Goal: Transaction & Acquisition: Purchase product/service

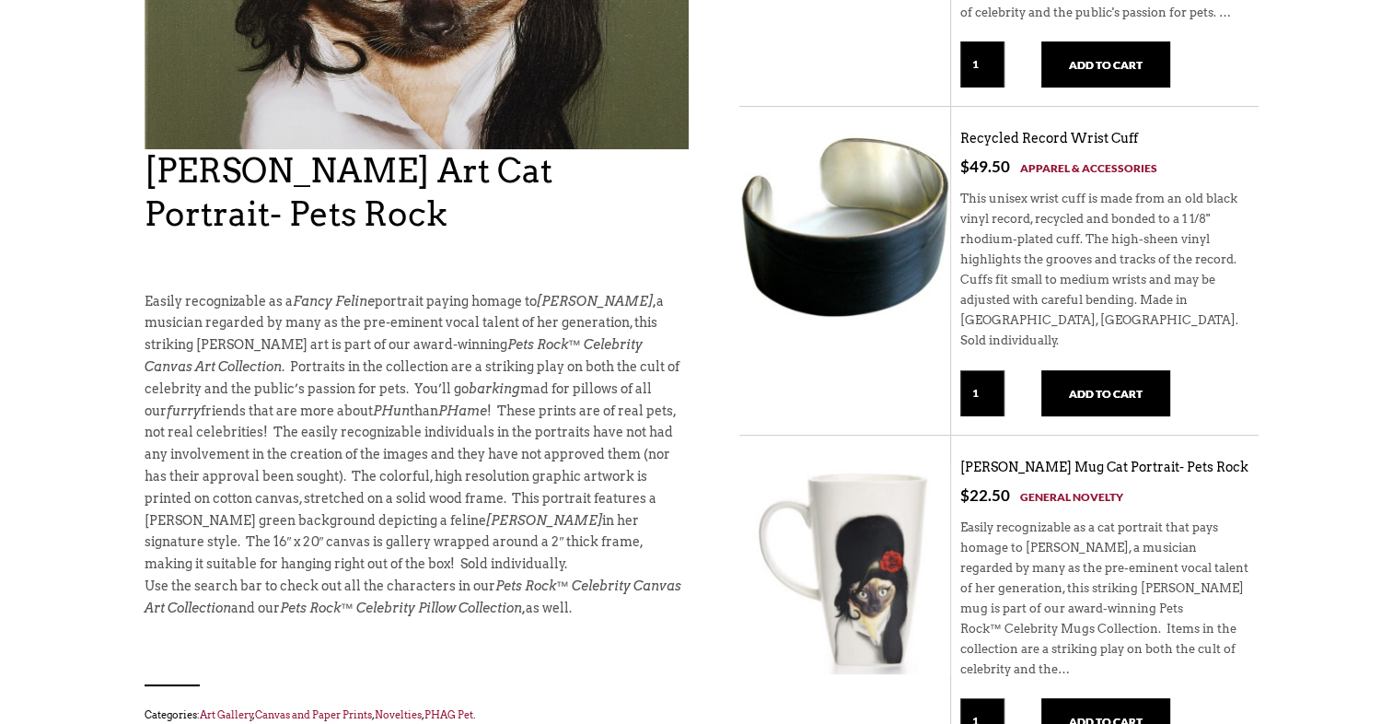
scroll to position [17, 0]
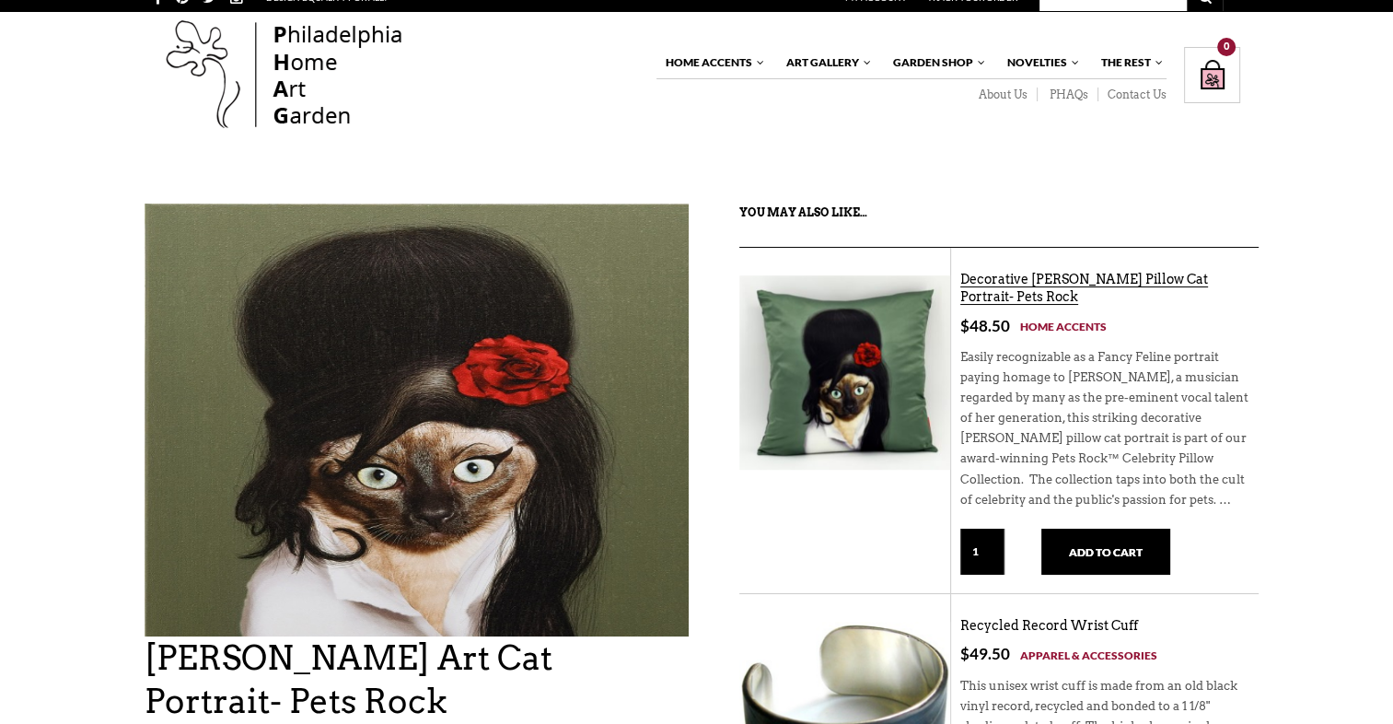
click at [1067, 296] on link "Decorative [PERSON_NAME] Pillow Cat Portrait- Pets Rock" at bounding box center [1084, 289] width 248 height 34
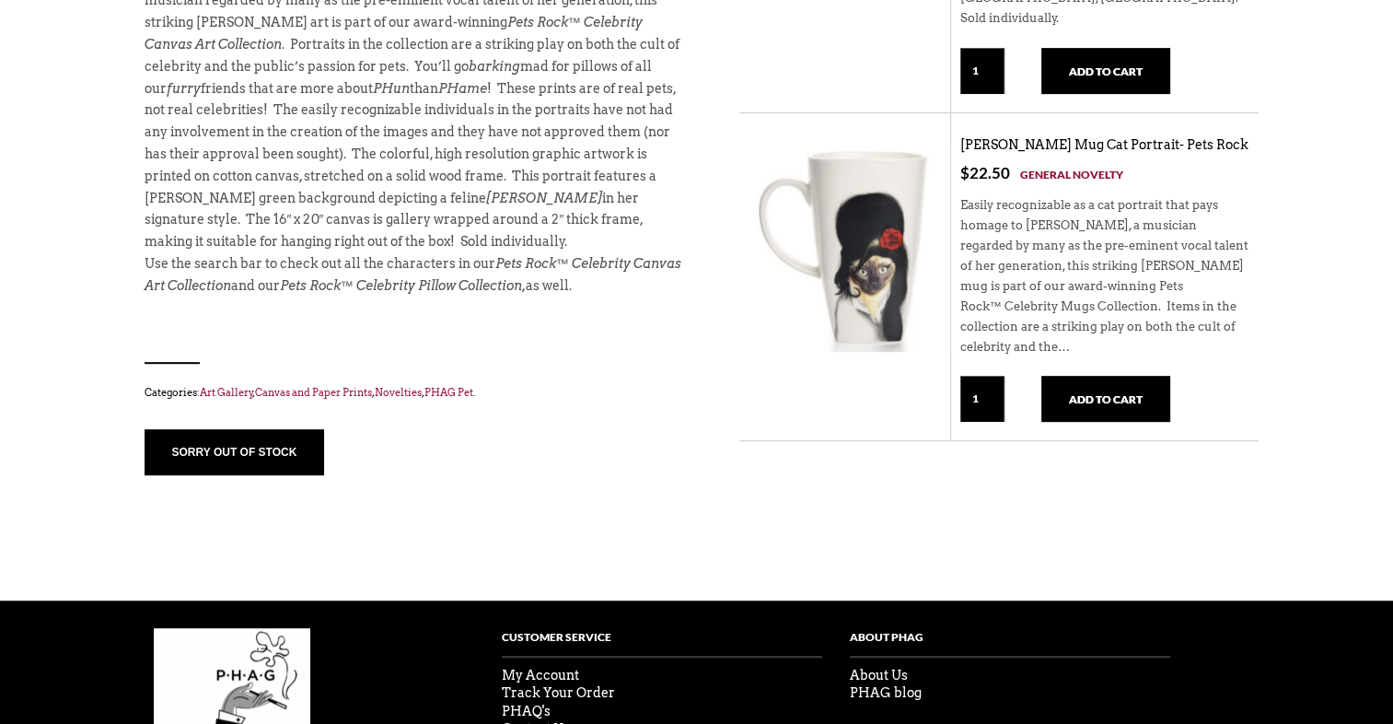
scroll to position [825, 0]
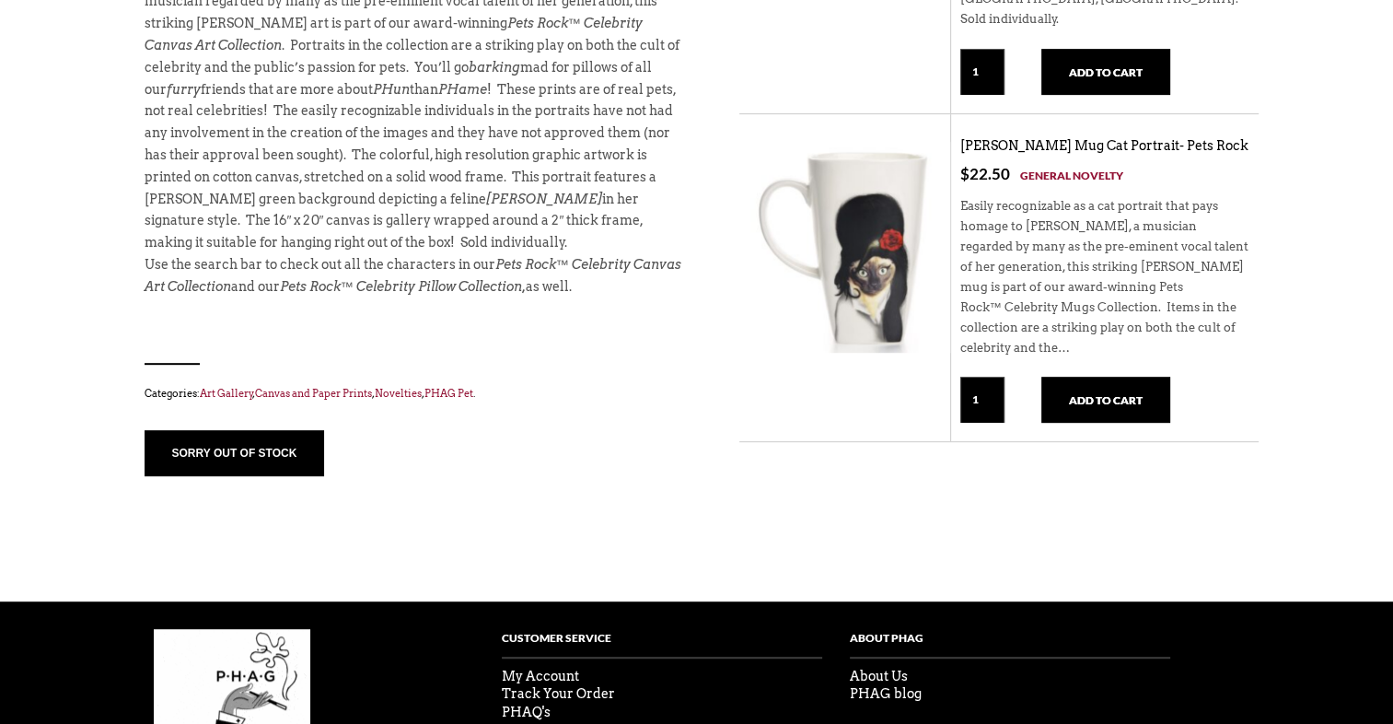
click at [259, 449] on button "sorry out of stock" at bounding box center [235, 453] width 180 height 46
click at [257, 449] on button "sorry out of stock" at bounding box center [235, 453] width 180 height 46
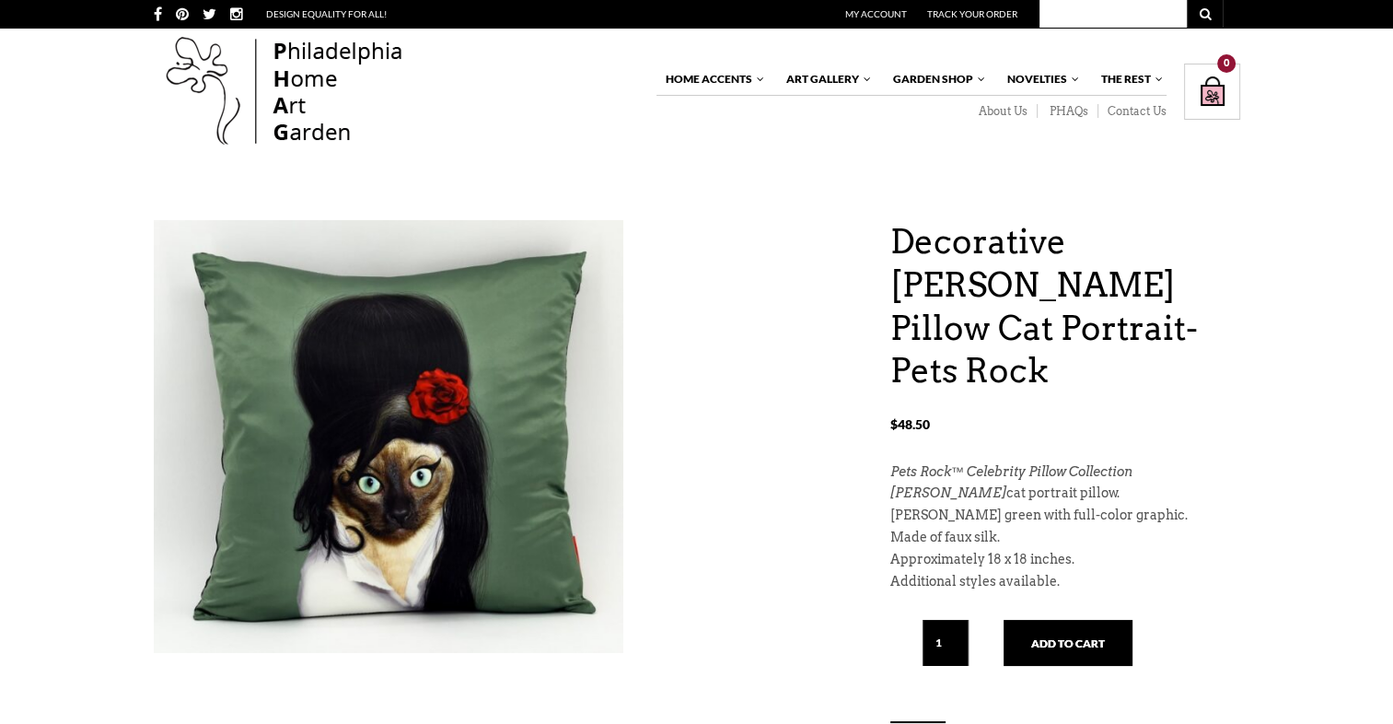
scroll to position [632, 0]
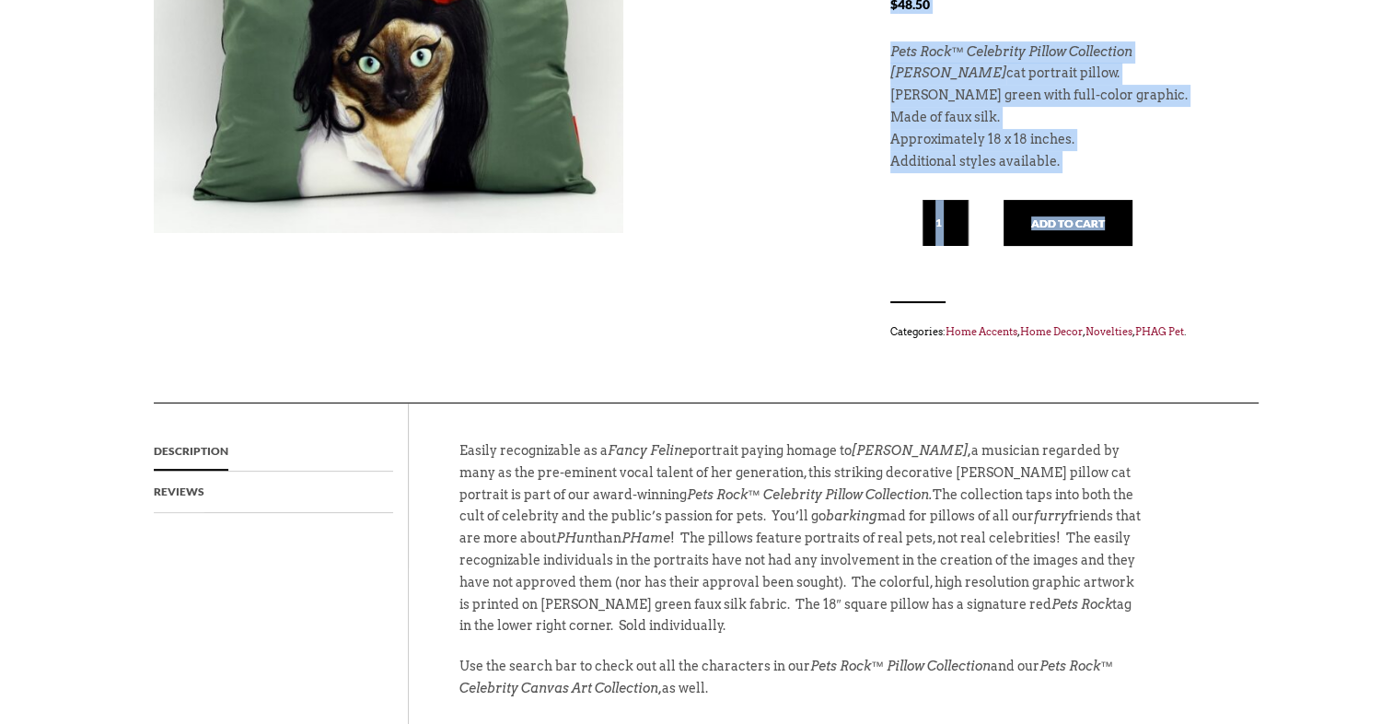
drag, startPoint x: 1376, startPoint y: 290, endPoint x: 1130, endPoint y: -29, distance: 402.3
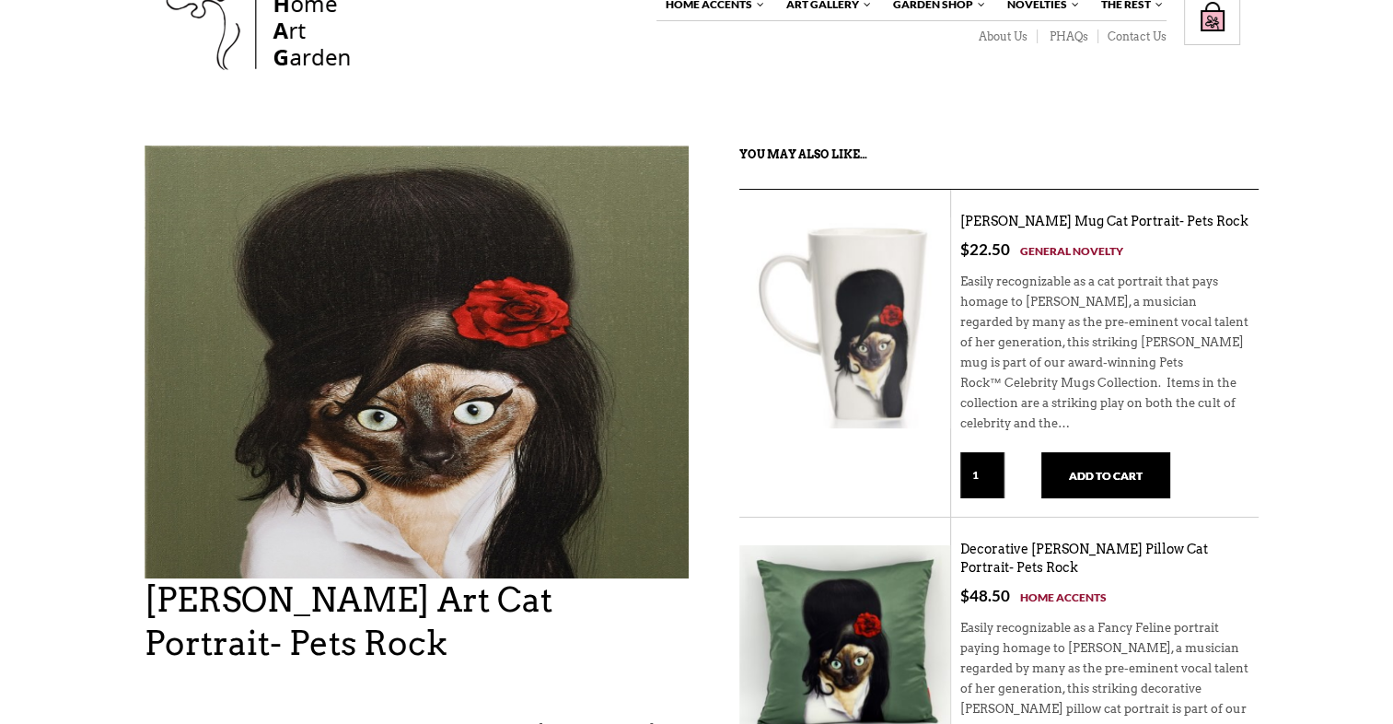
scroll to position [93, 0]
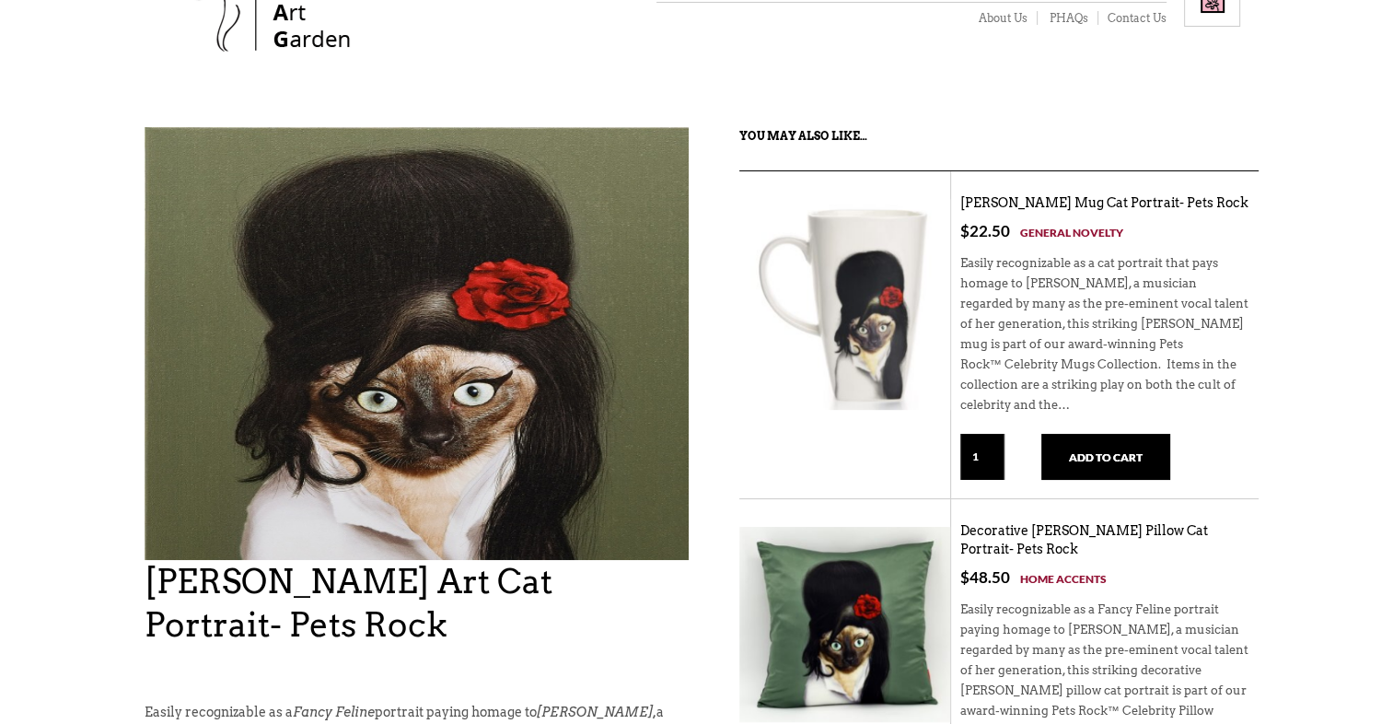
click at [627, 225] on img at bounding box center [417, 400] width 544 height 608
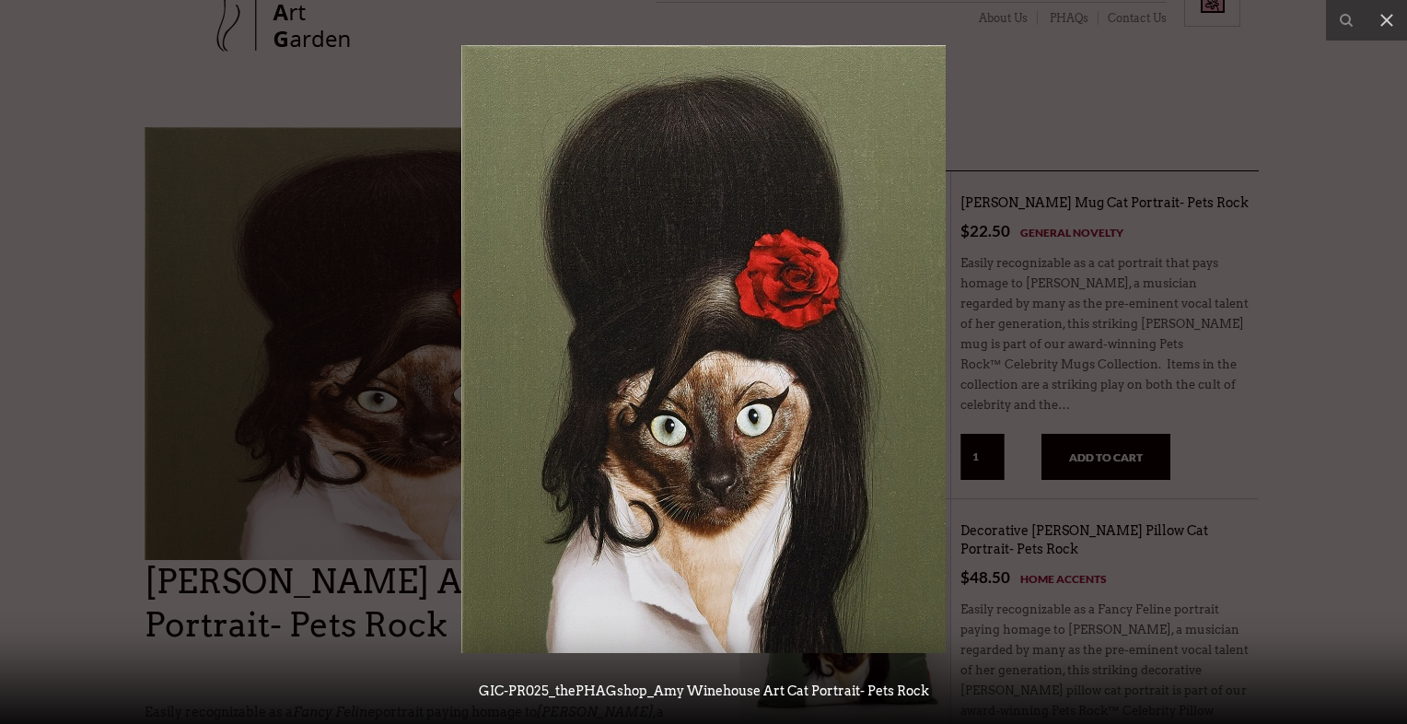
click at [1344, 242] on div at bounding box center [703, 362] width 1407 height 724
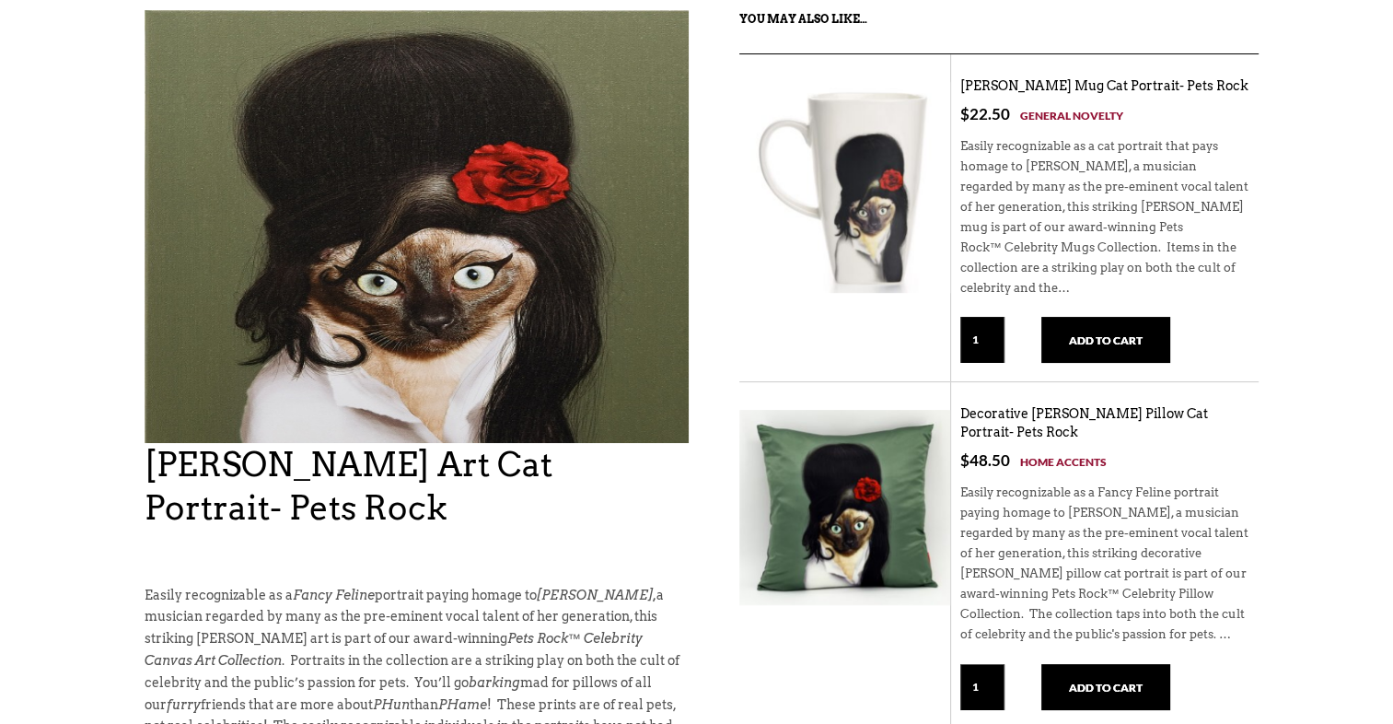
scroll to position [0, 0]
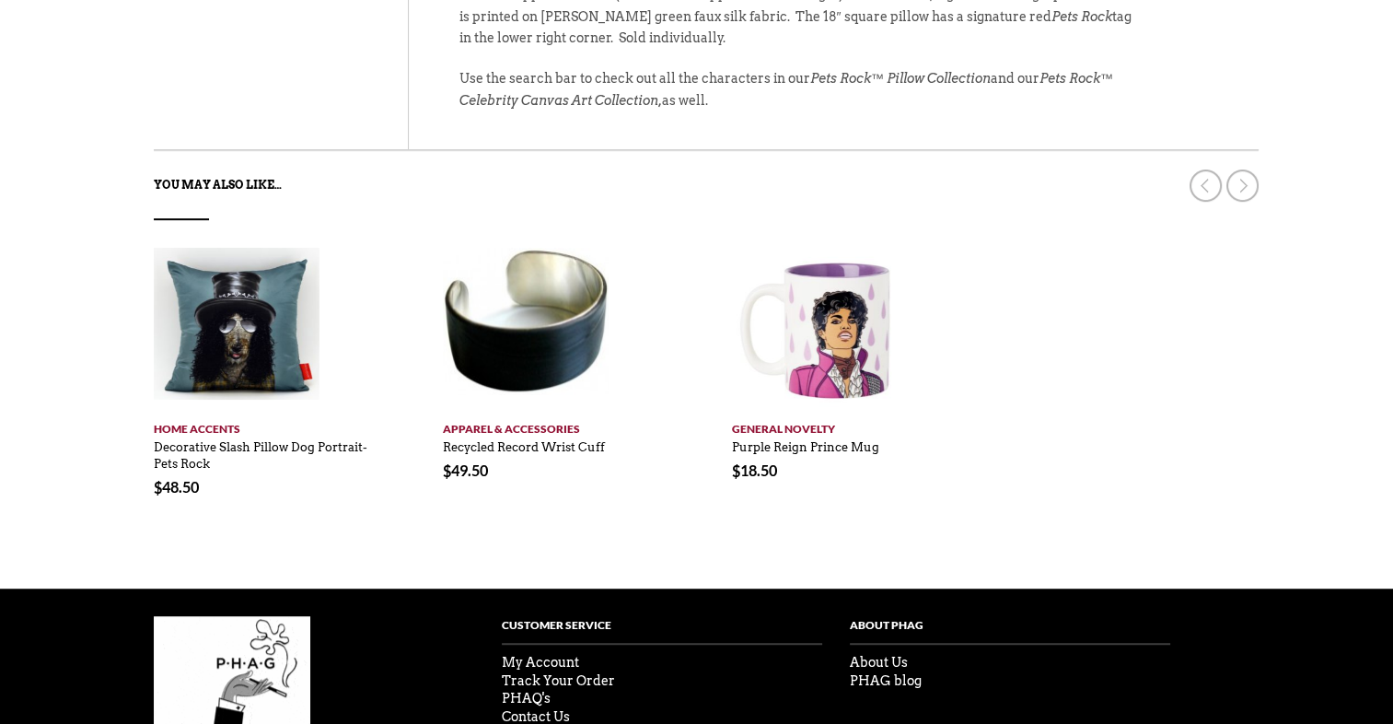
scroll to position [302, 0]
